Goal: Navigation & Orientation: Find specific page/section

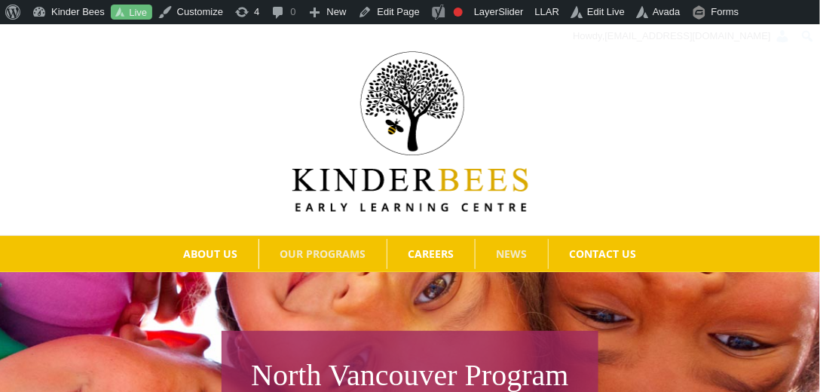
click at [522, 251] on span "NEWS" at bounding box center [512, 254] width 31 height 11
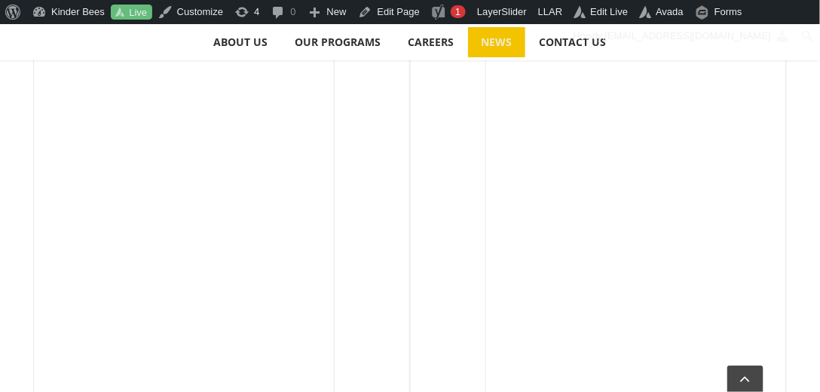
scroll to position [215, 0]
